Goal: Information Seeking & Learning: Learn about a topic

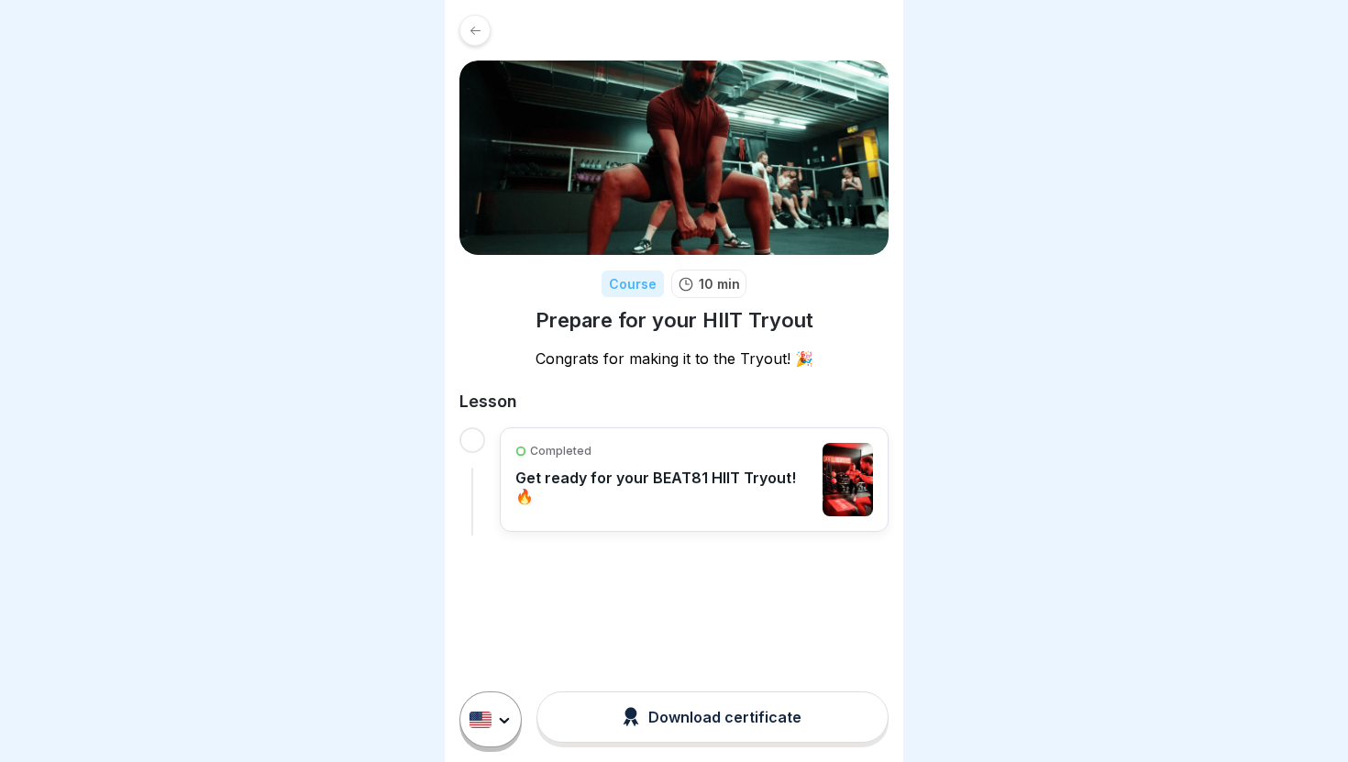
click at [616, 718] on button "Download certificate" at bounding box center [713, 717] width 352 height 51
click at [436, 554] on div at bounding box center [674, 381] width 1348 height 762
click at [649, 460] on div "Completed Get ready for your BEAT81 HIIT Tryout! 🔥" at bounding box center [665, 479] width 298 height 73
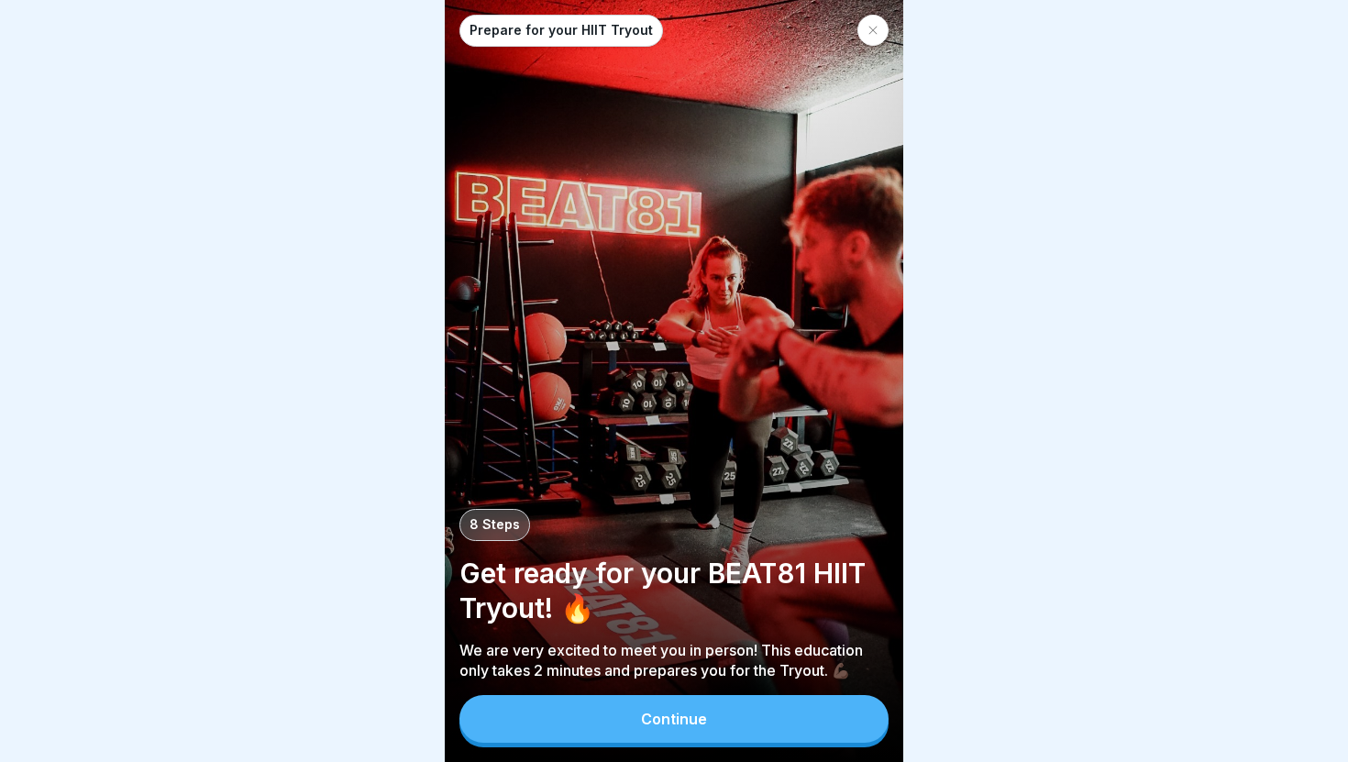
click at [670, 726] on div "Continue" at bounding box center [674, 719] width 66 height 17
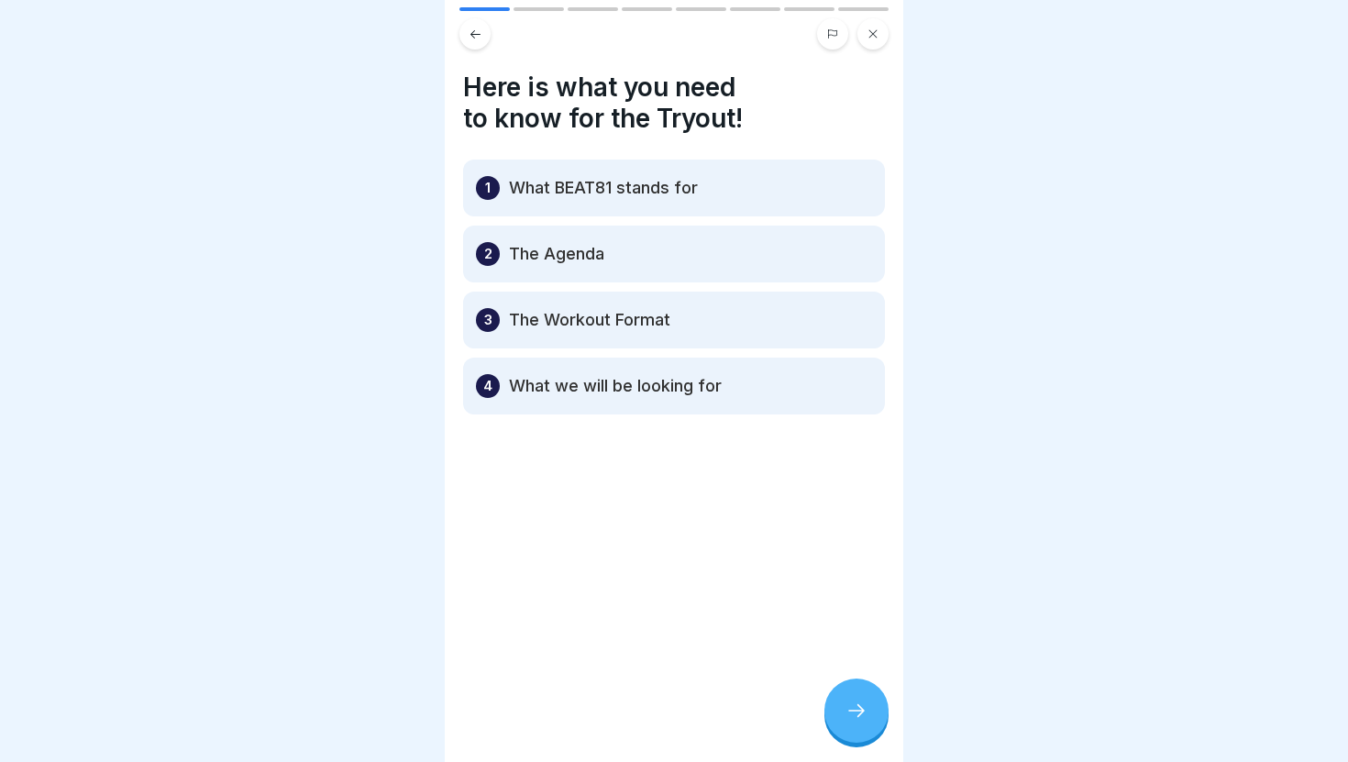
click at [861, 694] on div at bounding box center [857, 711] width 64 height 64
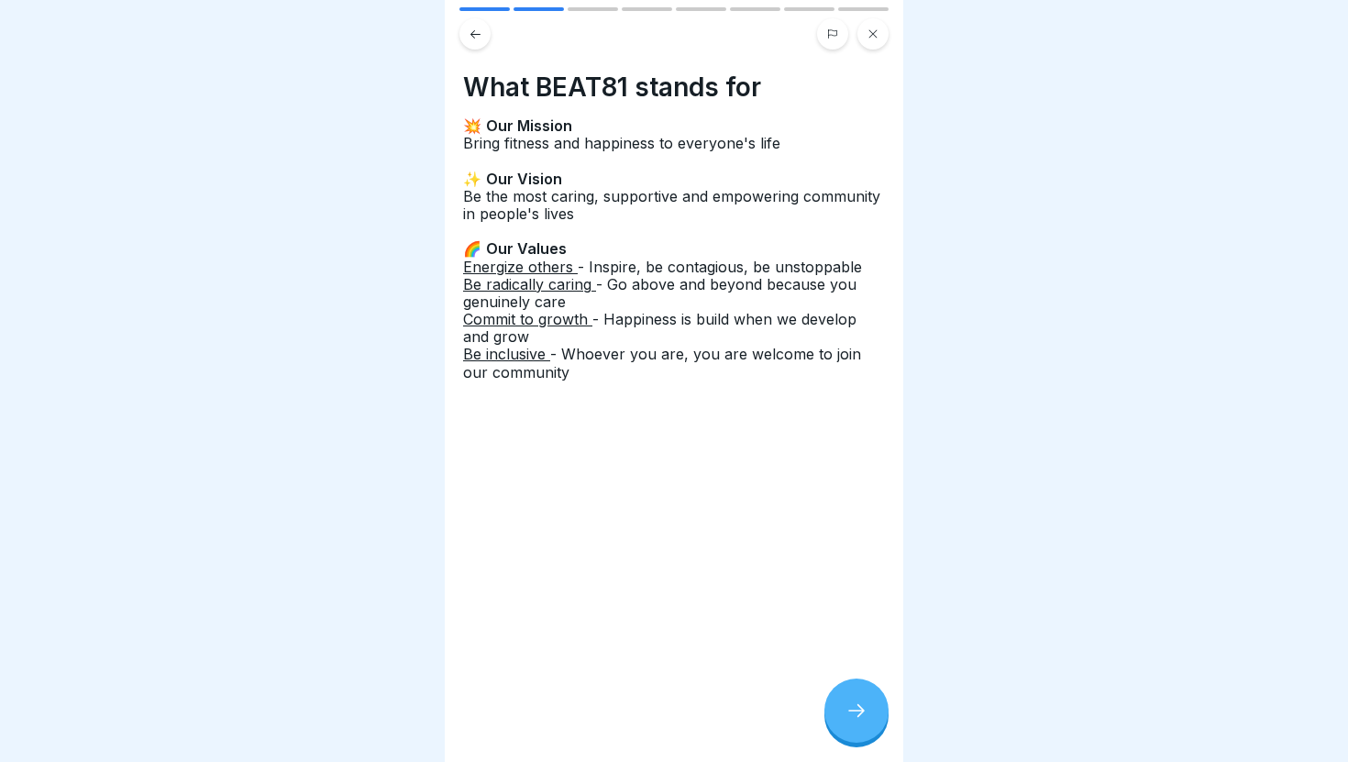
click at [318, 336] on div at bounding box center [674, 381] width 1348 height 762
click at [853, 715] on icon at bounding box center [857, 711] width 22 height 22
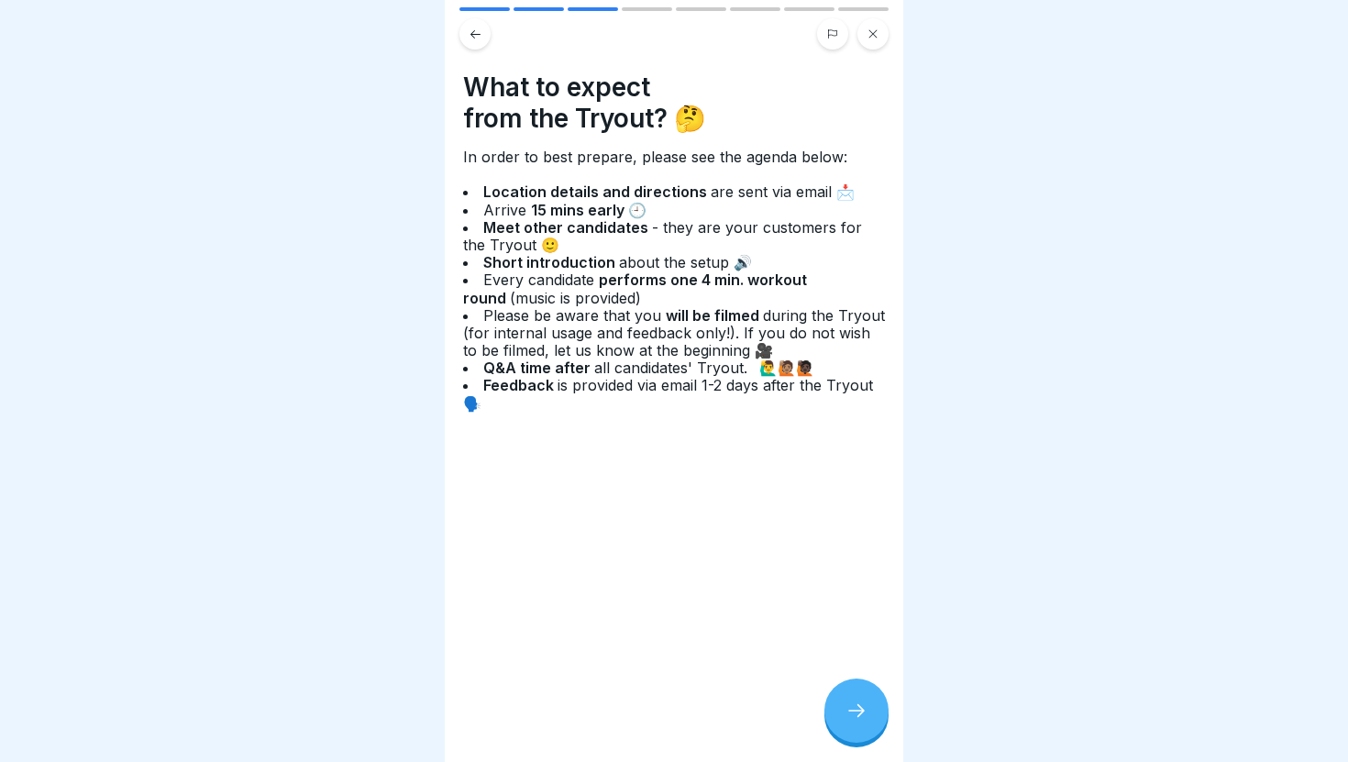
click at [857, 701] on div at bounding box center [857, 711] width 64 height 64
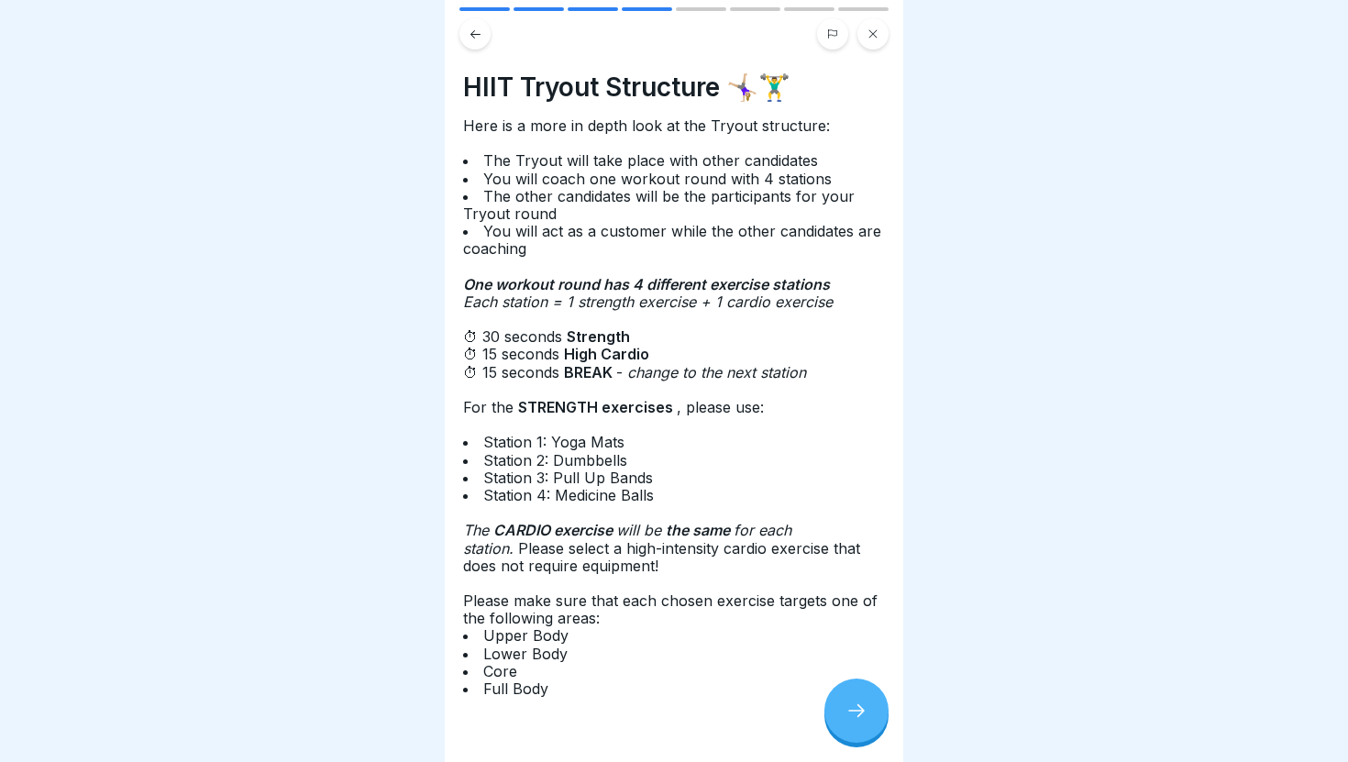
click at [681, 647] on li "Lower Body" at bounding box center [674, 654] width 422 height 17
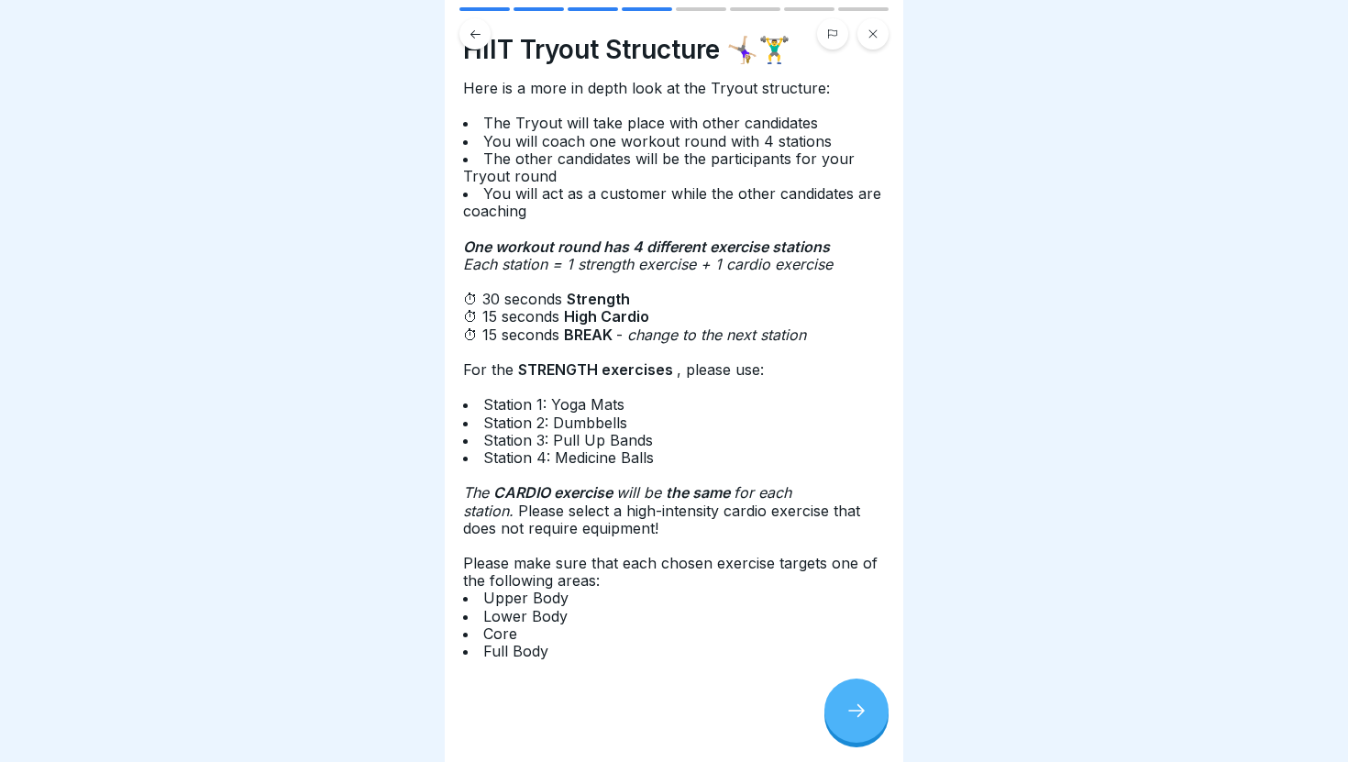
click at [866, 718] on icon at bounding box center [857, 711] width 22 height 22
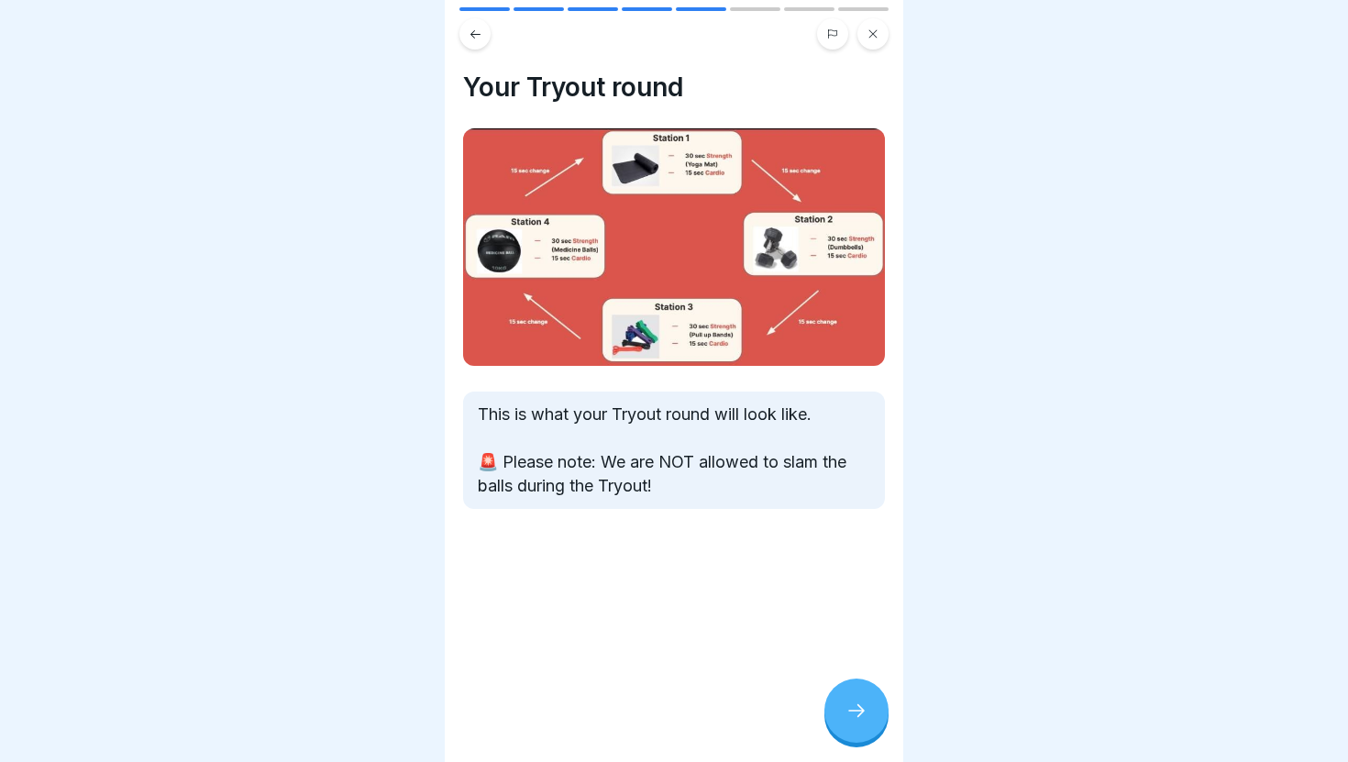
click at [850, 705] on icon at bounding box center [857, 711] width 22 height 22
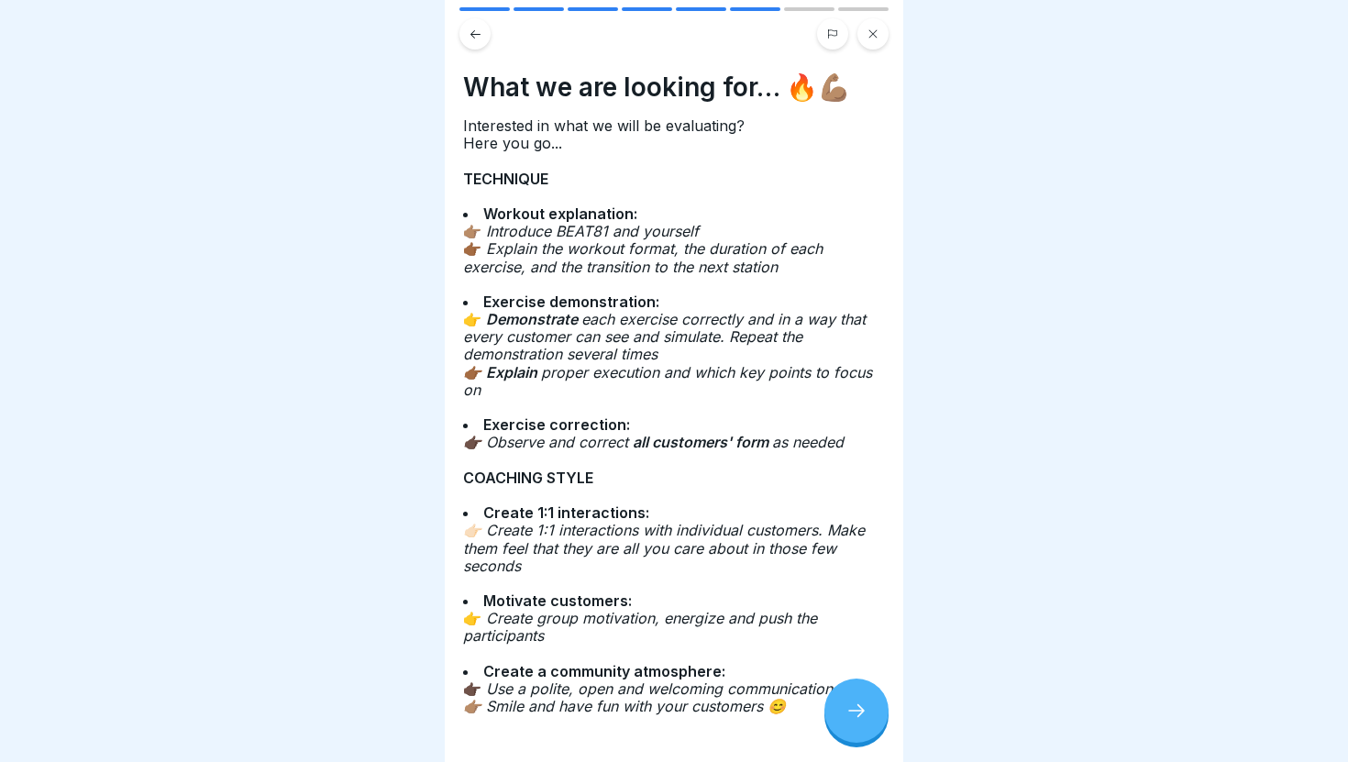
scroll to position [63, 0]
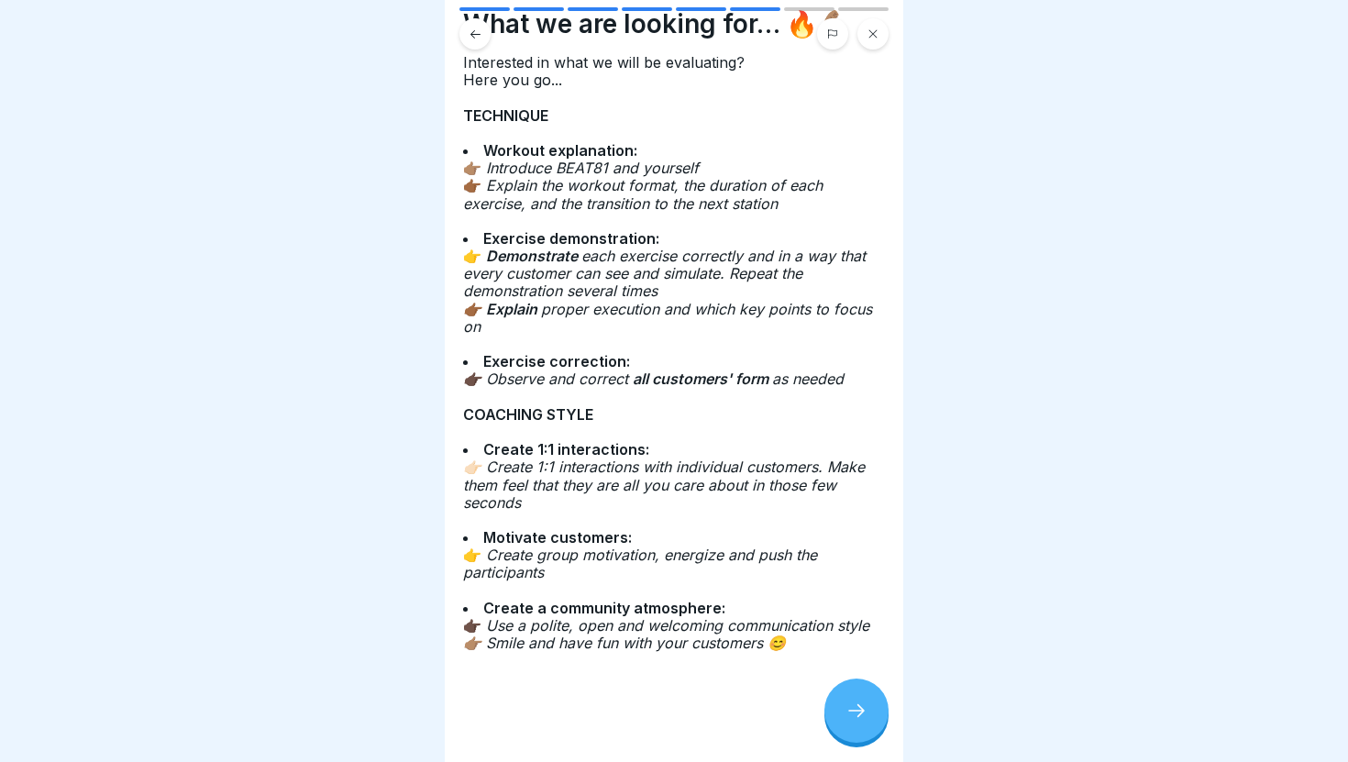
click at [843, 695] on div at bounding box center [857, 711] width 64 height 64
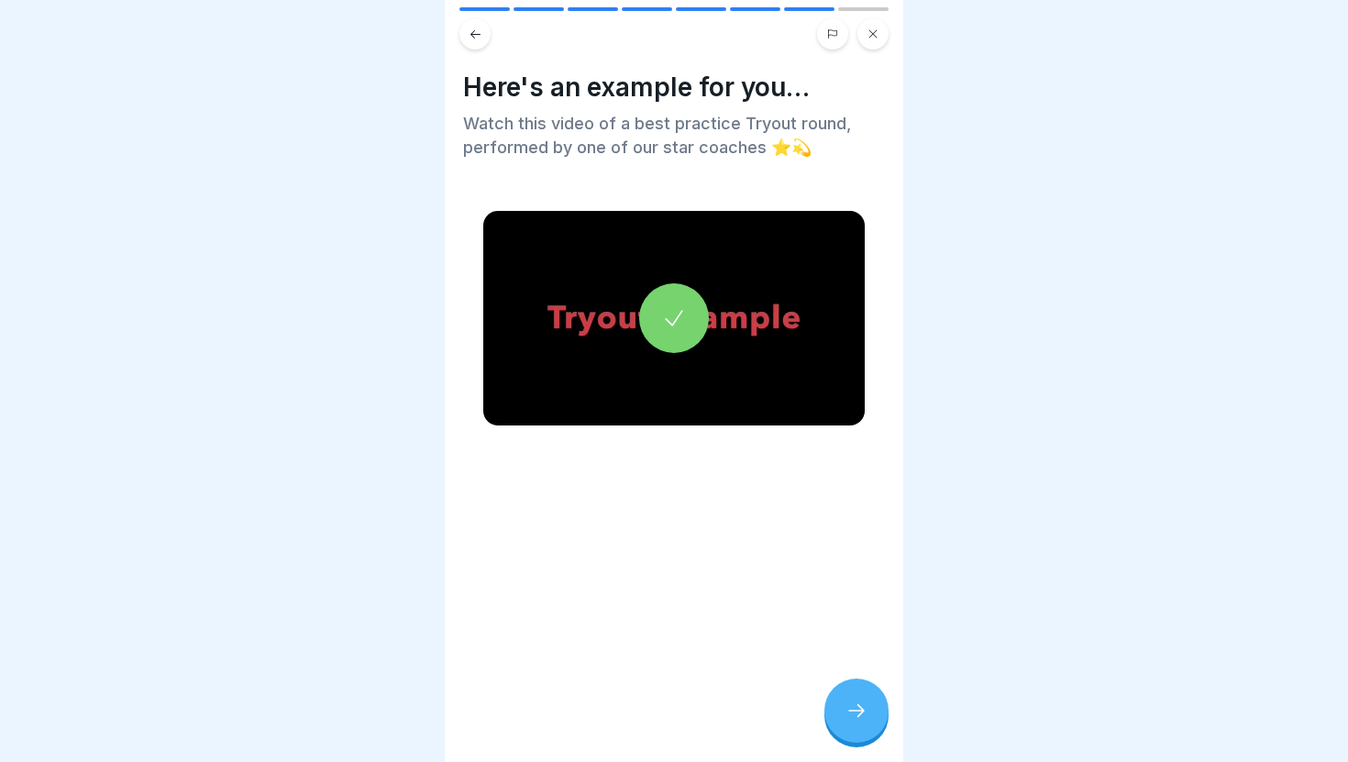
click at [676, 308] on icon at bounding box center [674, 318] width 26 height 26
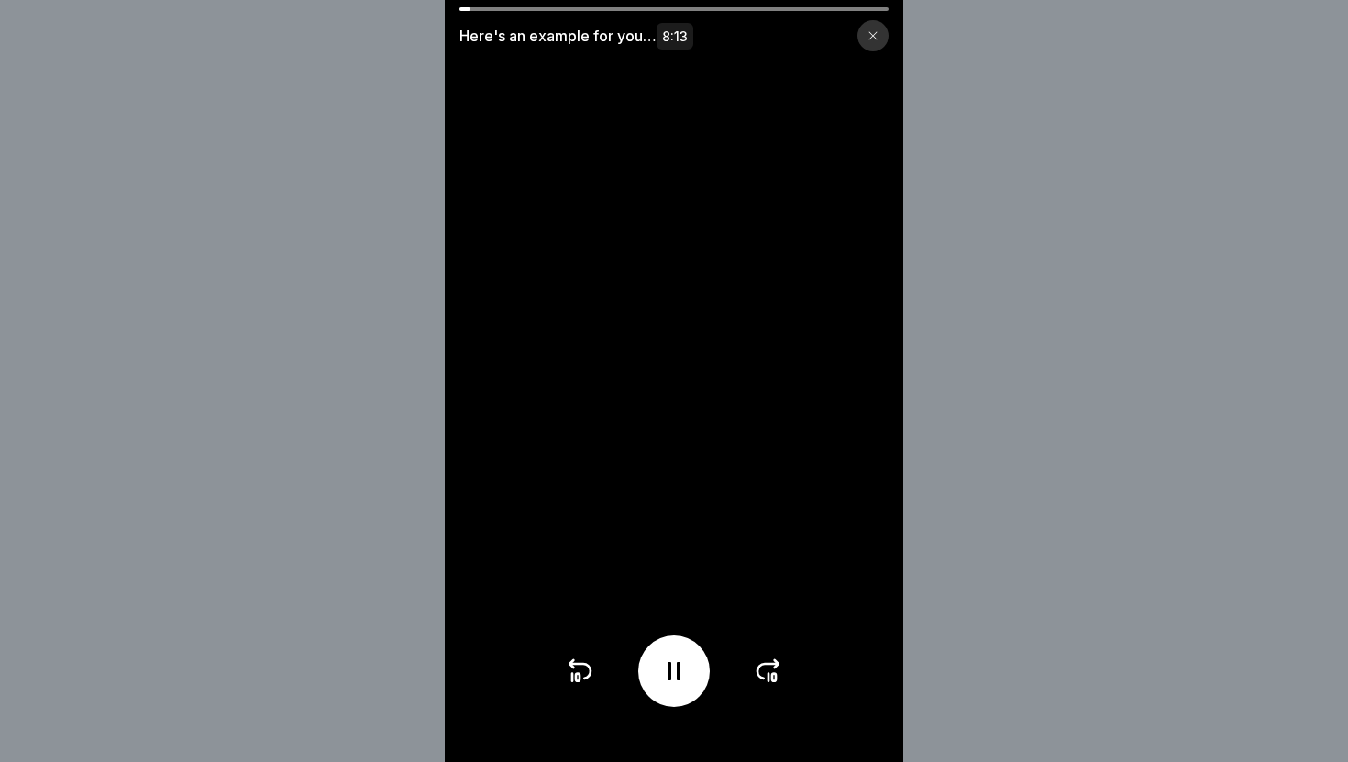
click at [590, 677] on icon at bounding box center [579, 671] width 29 height 29
click at [673, 667] on icon at bounding box center [674, 671] width 29 height 29
click at [673, 667] on icon at bounding box center [674, 671] width 18 height 20
click at [673, 667] on icon at bounding box center [674, 671] width 29 height 29
click at [671, 651] on div at bounding box center [674, 672] width 72 height 72
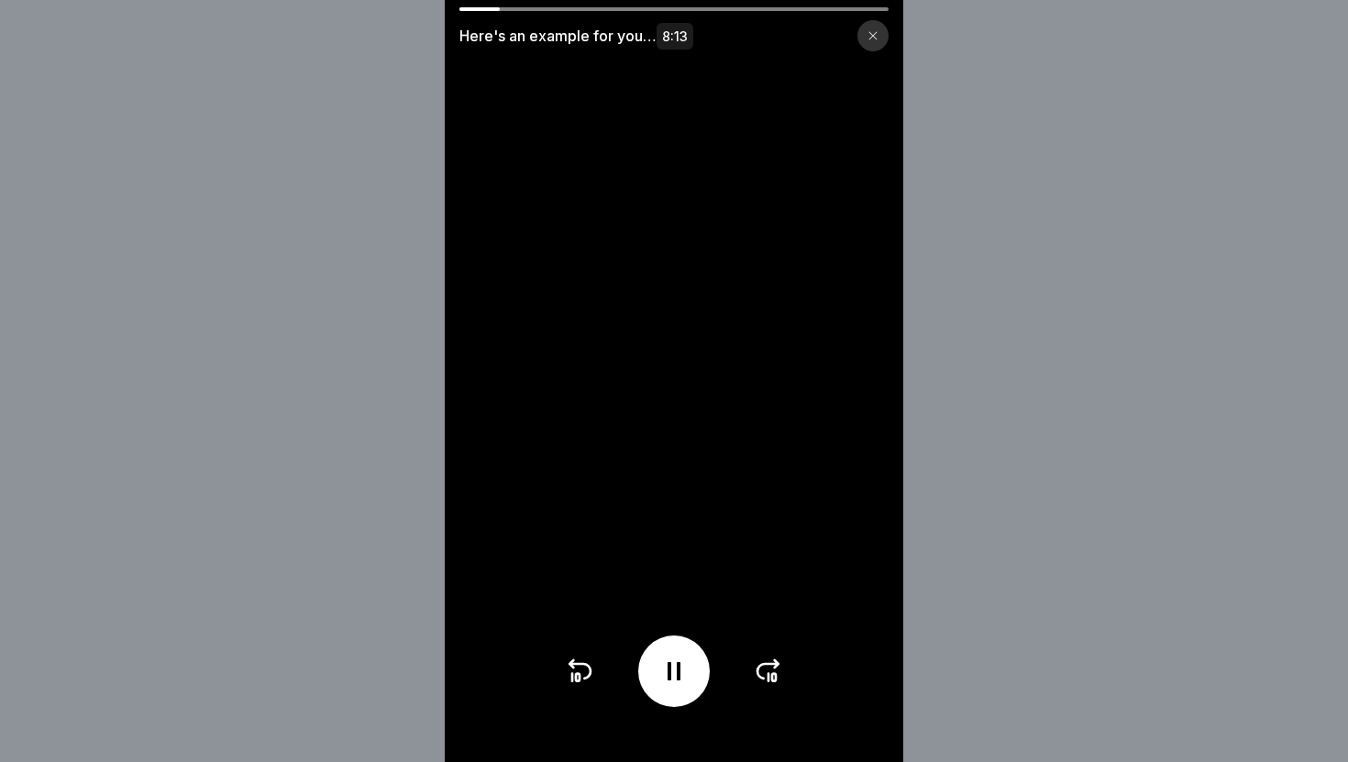
click at [587, 657] on icon at bounding box center [579, 671] width 29 height 29
click at [575, 669] on icon at bounding box center [579, 671] width 29 height 29
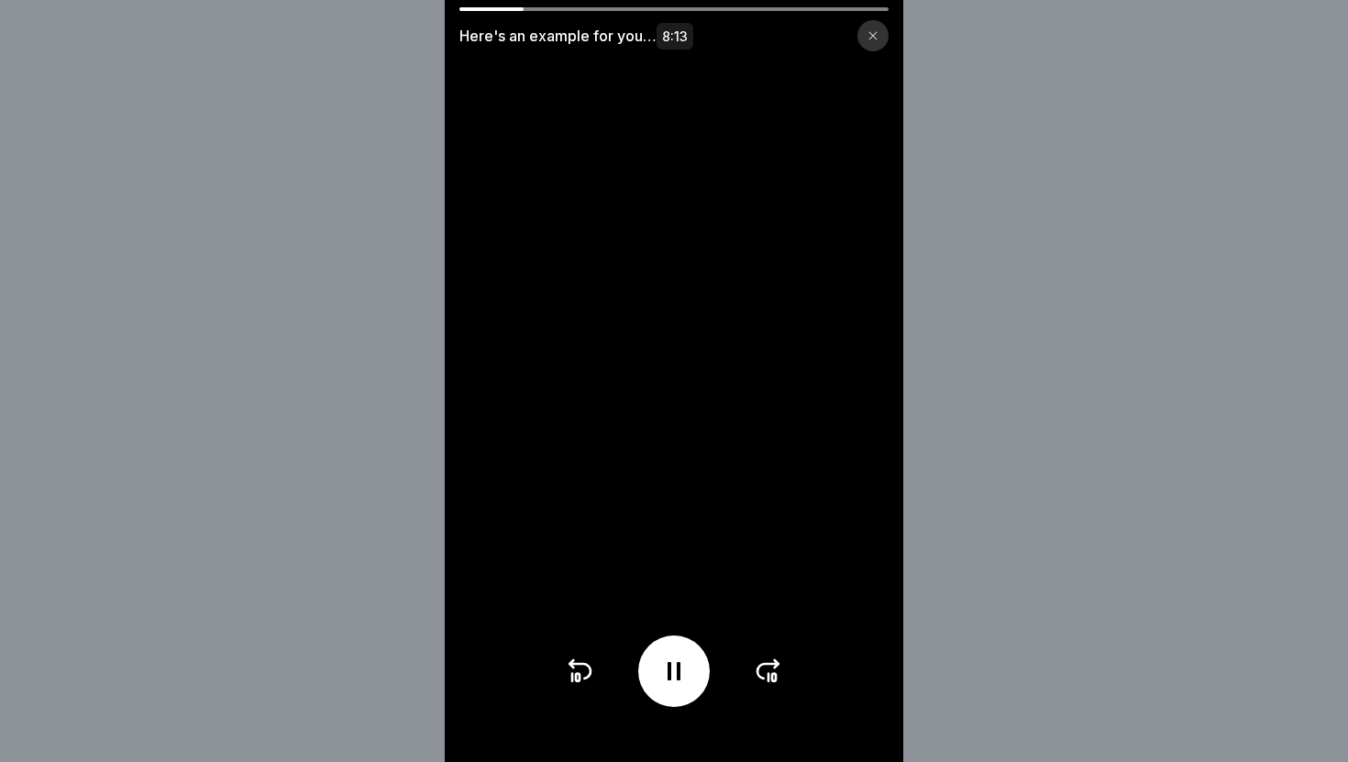
click at [760, 665] on icon at bounding box center [768, 671] width 21 height 15
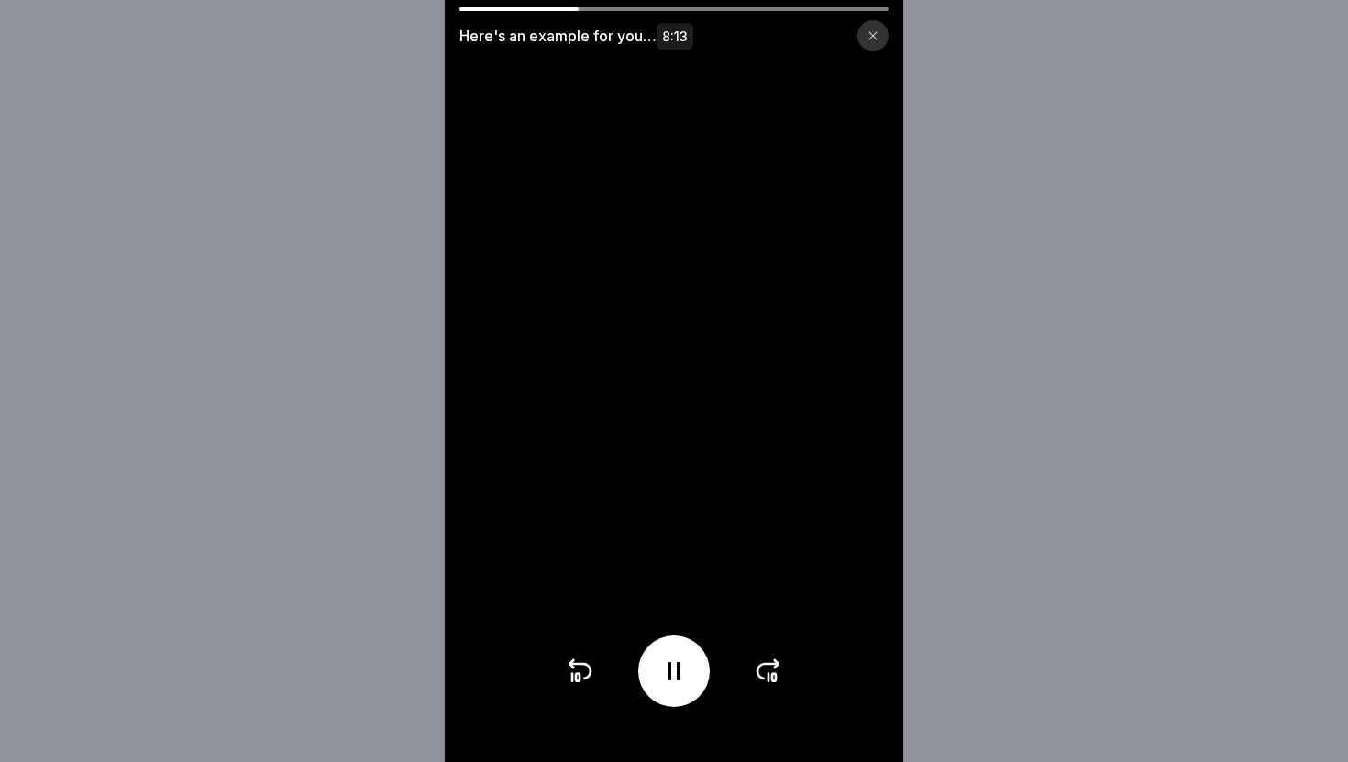
click at [760, 665] on icon at bounding box center [768, 671] width 21 height 15
click at [568, 667] on icon at bounding box center [579, 671] width 29 height 29
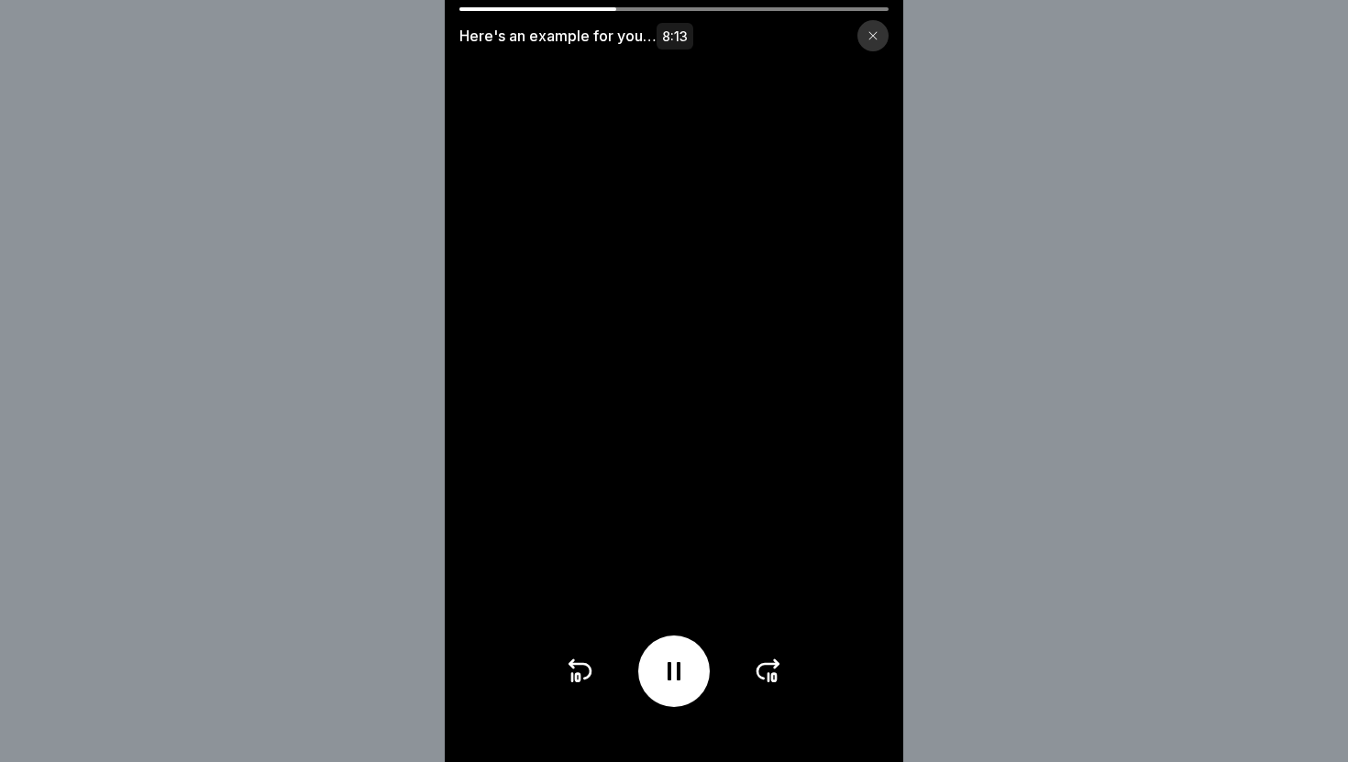
click at [765, 678] on icon at bounding box center [768, 671] width 29 height 29
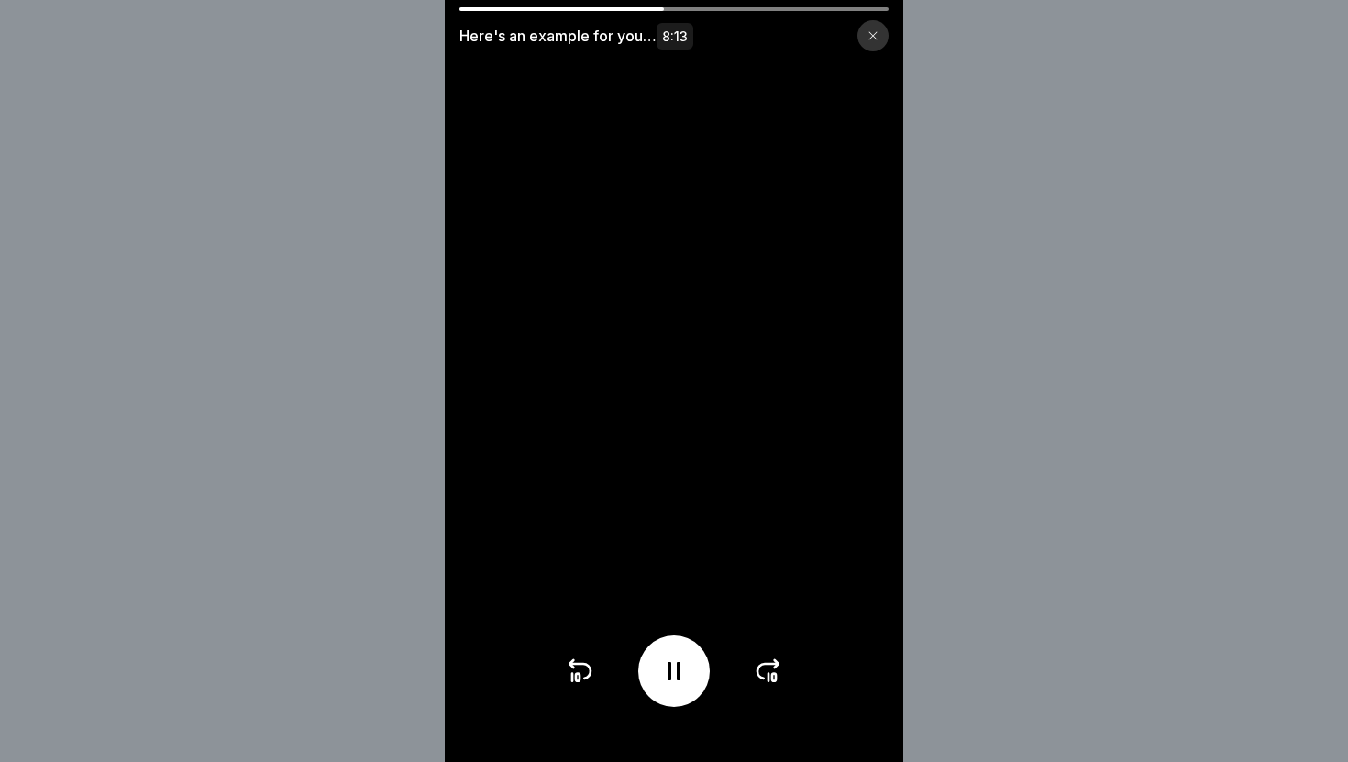
click at [765, 678] on icon at bounding box center [768, 671] width 29 height 29
click at [696, 669] on div at bounding box center [674, 672] width 72 height 72
click at [866, 40] on div at bounding box center [873, 35] width 31 height 31
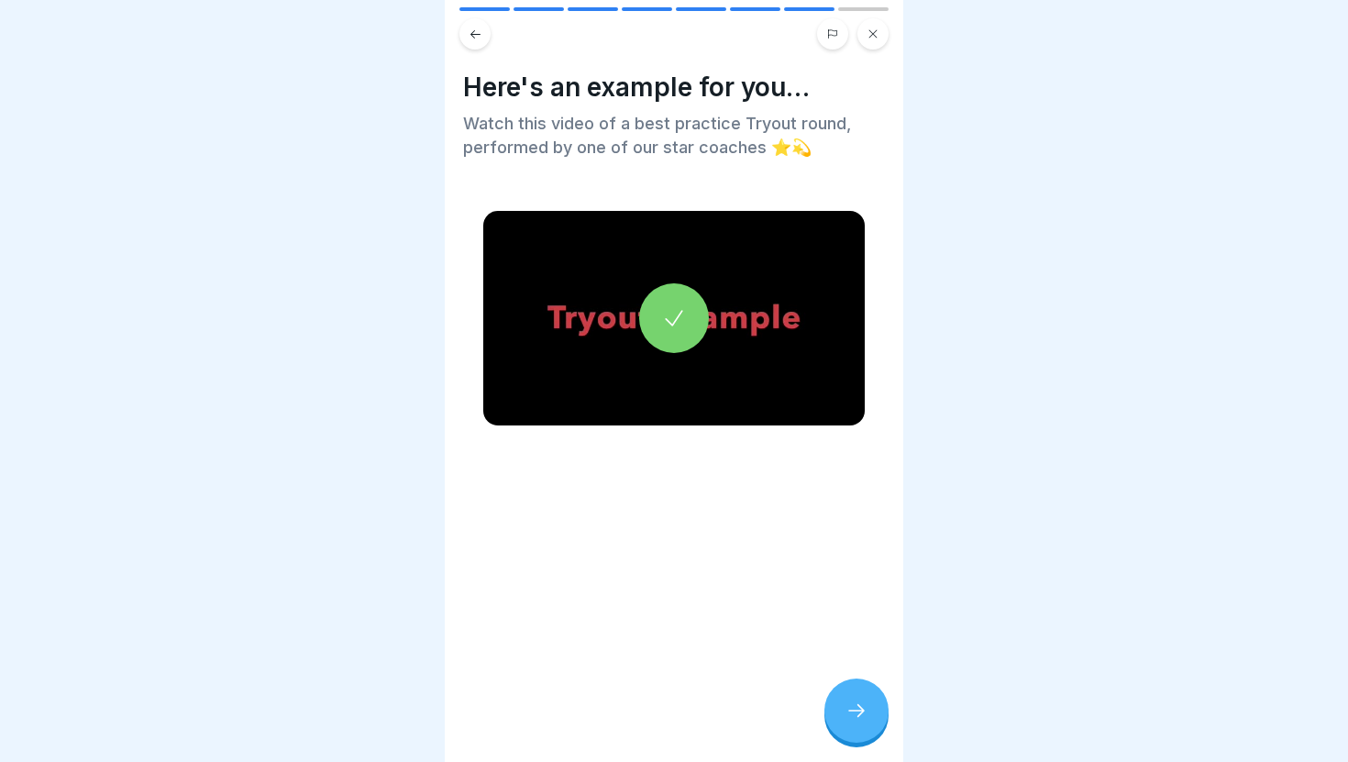
click at [862, 716] on icon at bounding box center [857, 711] width 22 height 22
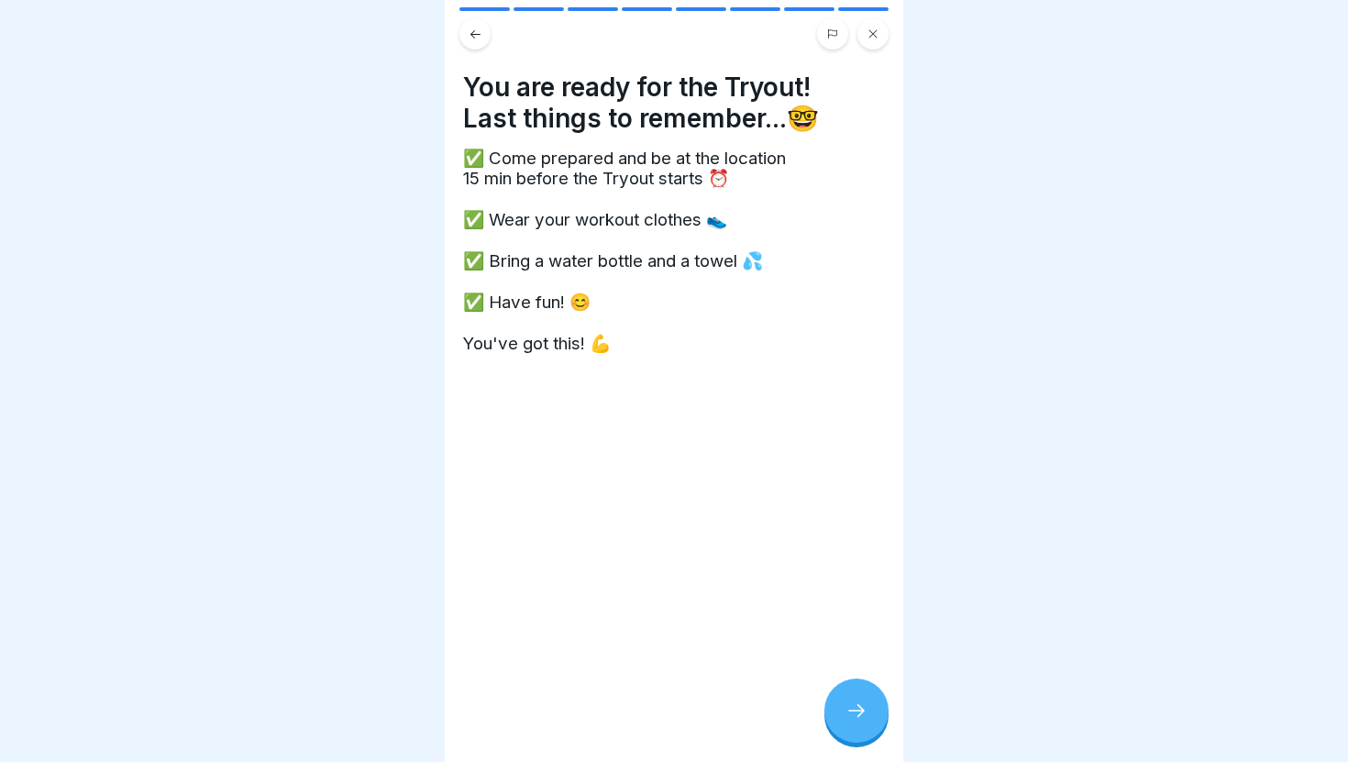
click at [862, 716] on icon at bounding box center [857, 711] width 22 height 22
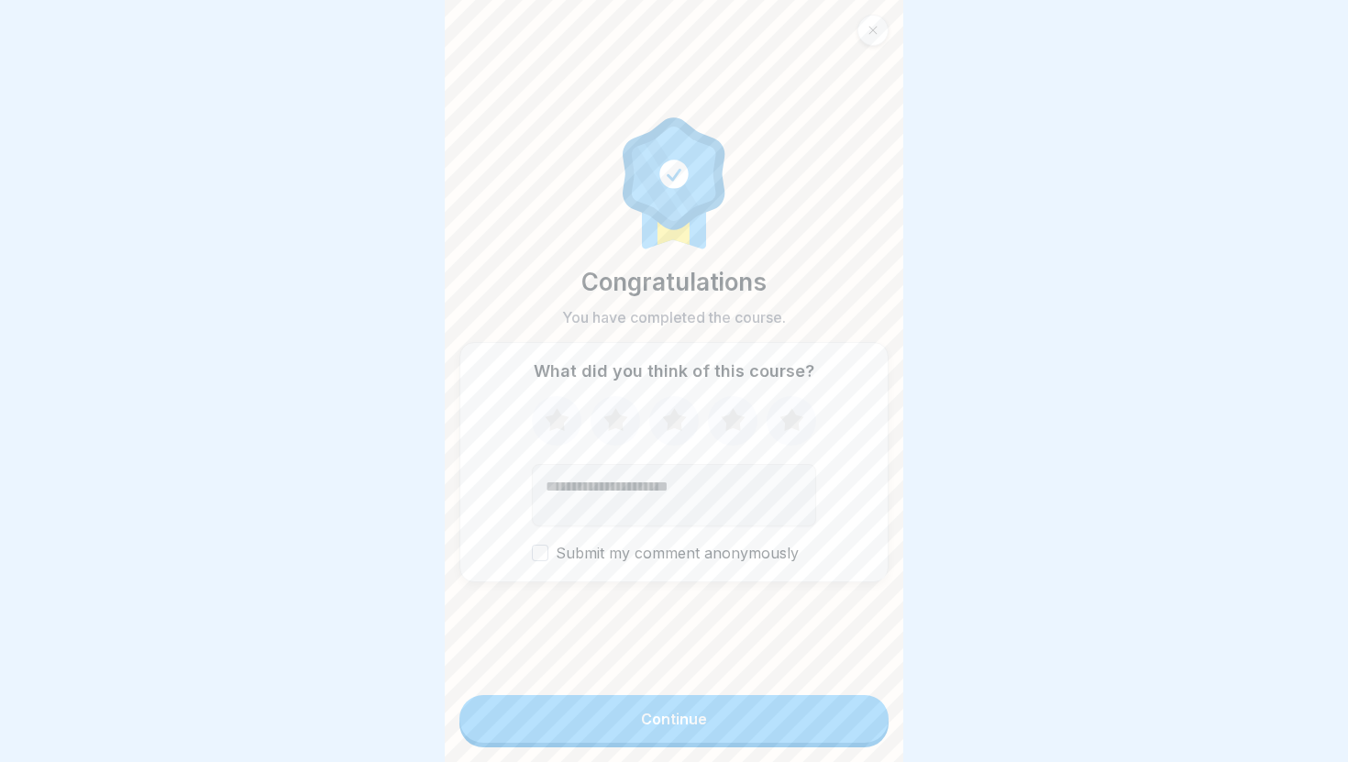
click at [872, 41] on div at bounding box center [873, 30] width 31 height 31
